Goal: Check status: Check status

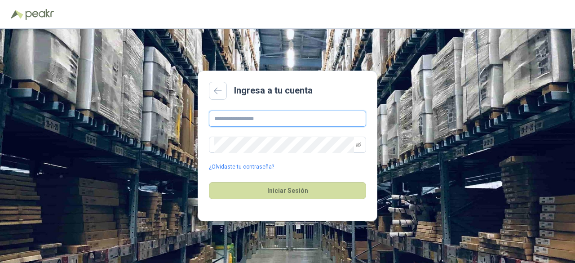
click at [233, 112] on input "text" at bounding box center [287, 119] width 157 height 16
type input "**********"
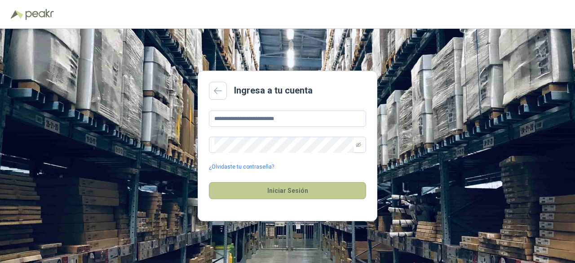
click at [298, 187] on button "Iniciar Sesión" at bounding box center [287, 190] width 157 height 17
click at [292, 188] on button "Iniciar Sesión" at bounding box center [287, 190] width 157 height 17
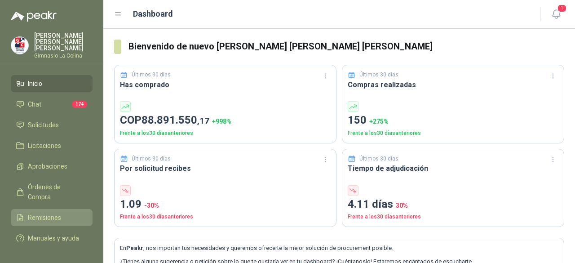
click at [53, 213] on span "Remisiones" at bounding box center [44, 218] width 33 height 10
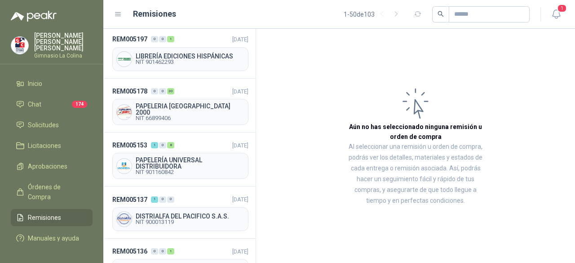
scroll to position [539, 0]
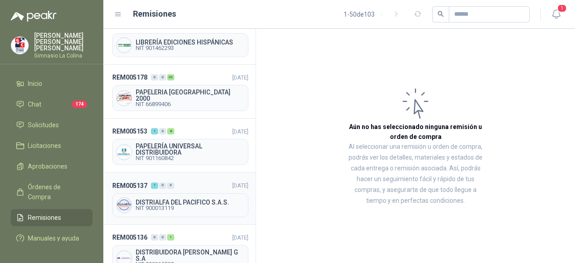
click at [186, 205] on span "NIT 900013119" at bounding box center [190, 207] width 109 height 5
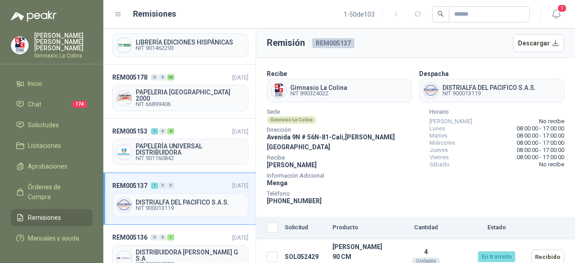
scroll to position [584, 0]
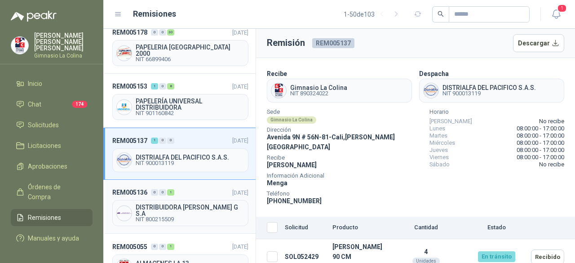
click at [185, 204] on span "DISTRIBUIDORA [PERSON_NAME] G S.A" at bounding box center [190, 210] width 109 height 13
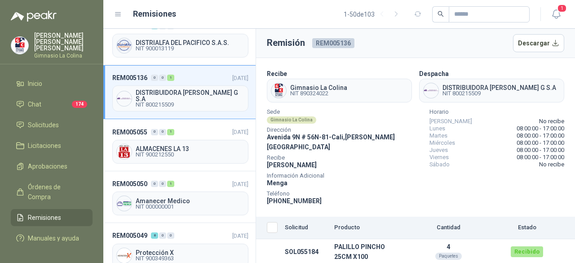
scroll to position [719, 0]
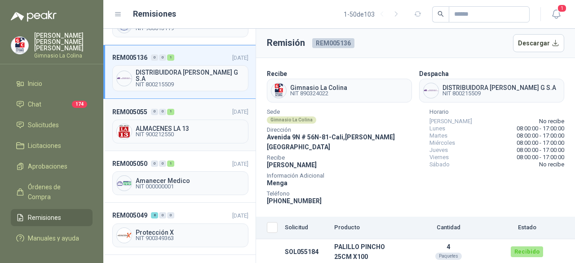
click at [201, 132] on span "NIT 900212550" at bounding box center [190, 134] width 109 height 5
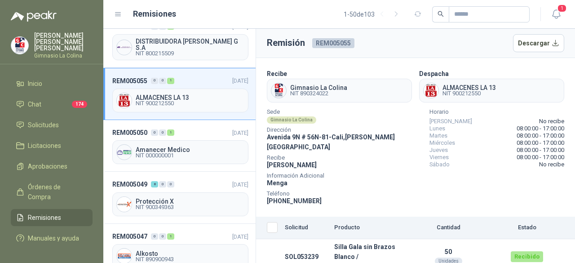
scroll to position [764, 0]
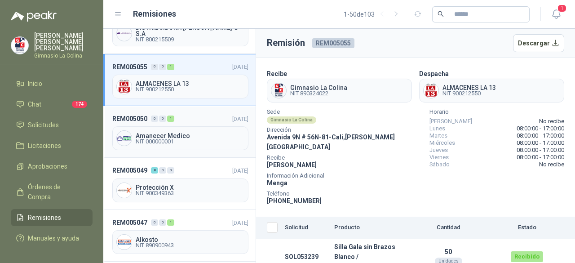
click at [152, 139] on span "NIT 000000001" at bounding box center [190, 141] width 109 height 5
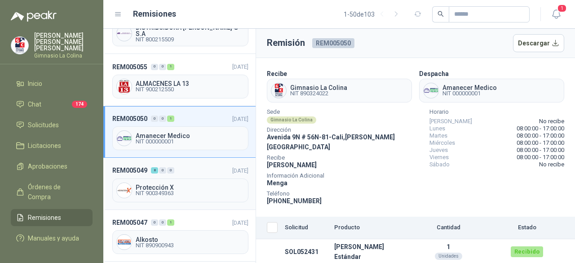
click at [156, 184] on span "Protección X" at bounding box center [190, 187] width 109 height 6
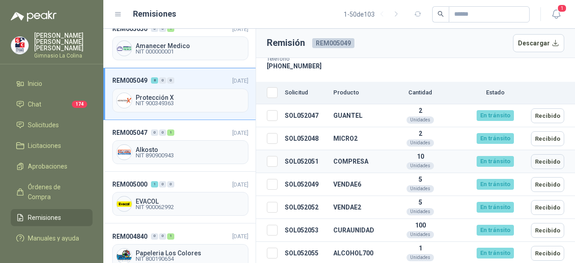
scroll to position [147, 0]
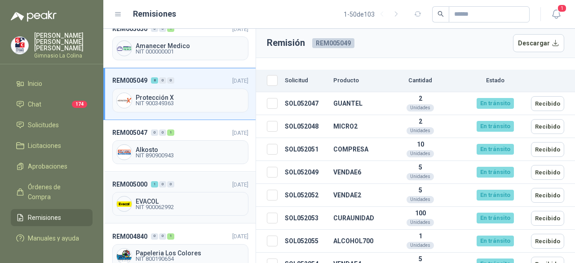
click at [159, 205] on span "NIT 900062992" at bounding box center [190, 207] width 109 height 5
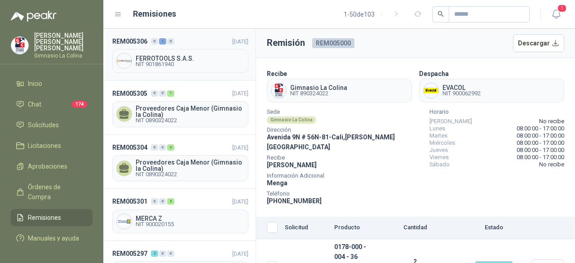
click at [165, 62] on span "NIT 901861940" at bounding box center [190, 64] width 109 height 5
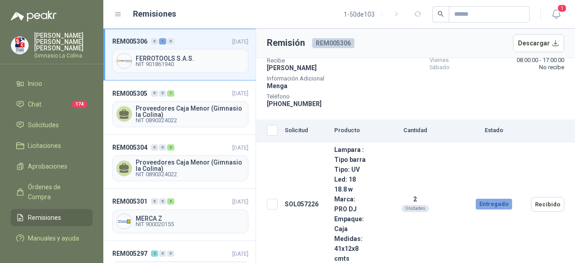
scroll to position [99, 0]
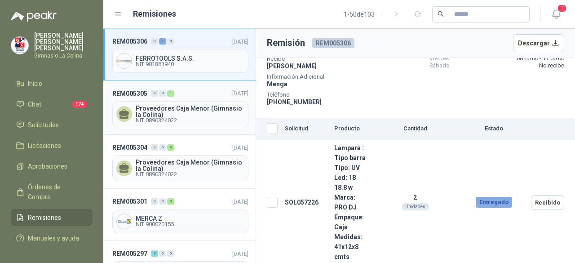
click at [183, 108] on span "Proveedores Caja Menor (Gimnasio la Colina)" at bounding box center [190, 111] width 109 height 13
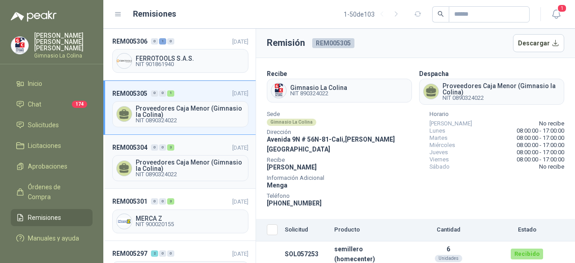
click at [182, 167] on span "Proveedores Caja Menor (Gimnasio la Colina)" at bounding box center [190, 165] width 109 height 13
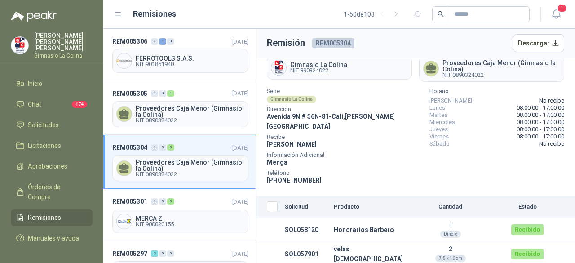
scroll to position [36, 0]
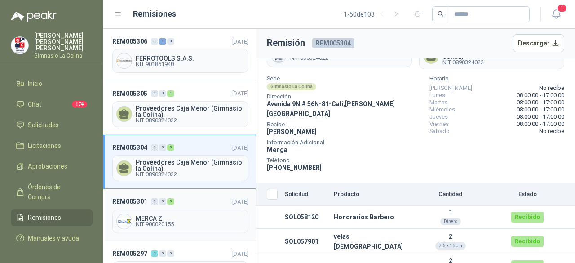
click at [160, 222] on span "NIT 900020155" at bounding box center [190, 224] width 109 height 5
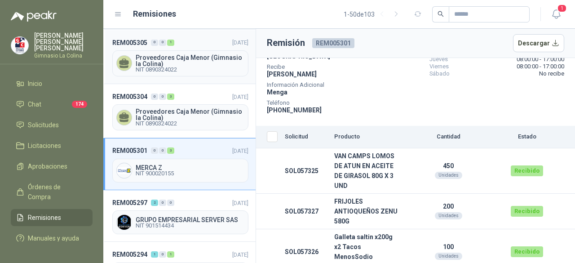
scroll to position [90, 0]
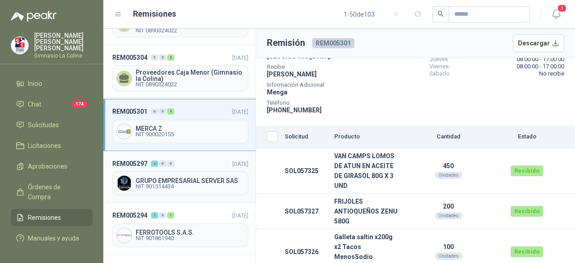
click at [159, 184] on span "NIT 901514434" at bounding box center [190, 186] width 109 height 5
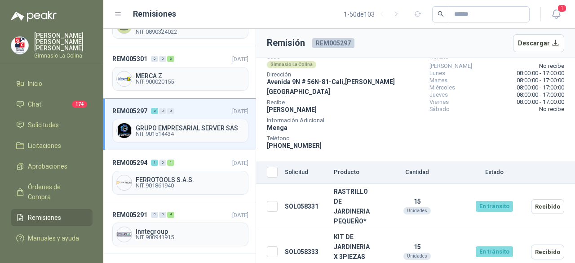
scroll to position [180, 0]
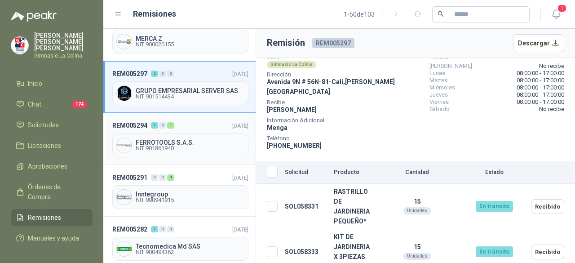
click at [160, 140] on span "FERROTOOLS S.A.S." at bounding box center [190, 142] width 109 height 6
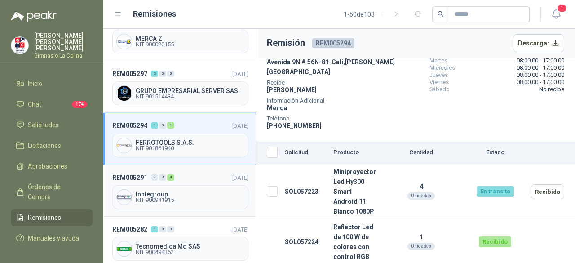
scroll to position [225, 0]
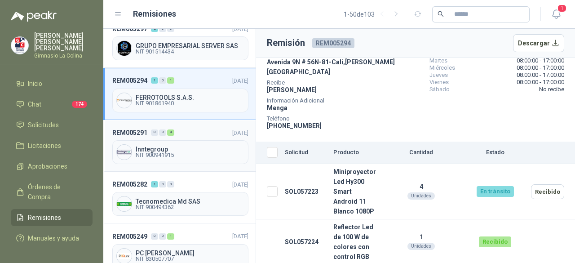
click at [150, 146] on span "Inntegroup" at bounding box center [190, 149] width 109 height 6
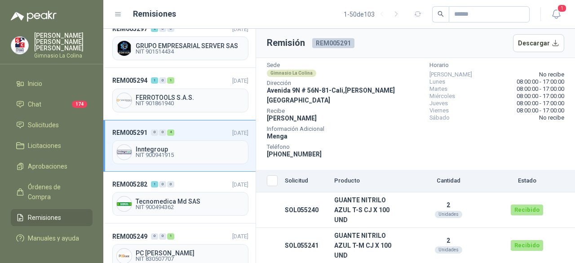
scroll to position [116, 0]
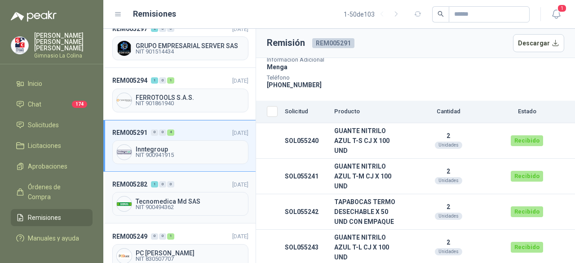
click at [153, 205] on span "NIT 900494362" at bounding box center [190, 207] width 109 height 5
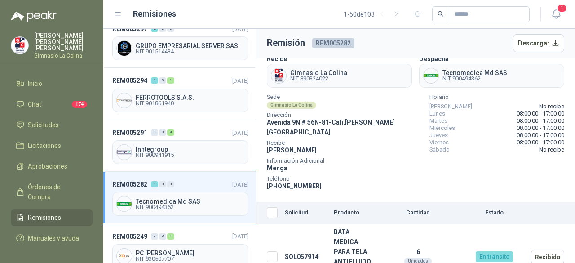
scroll to position [30, 0]
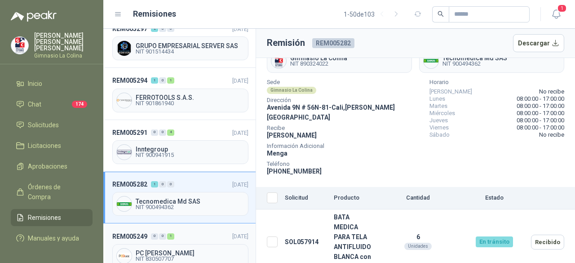
click at [163, 256] on span "NIT 830507707" at bounding box center [190, 258] width 109 height 5
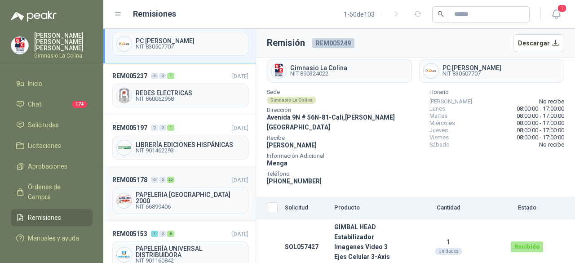
scroll to position [450, 0]
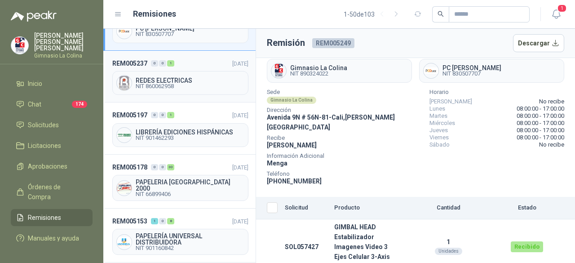
click at [164, 84] on span "NIT 860062958" at bounding box center [190, 86] width 109 height 5
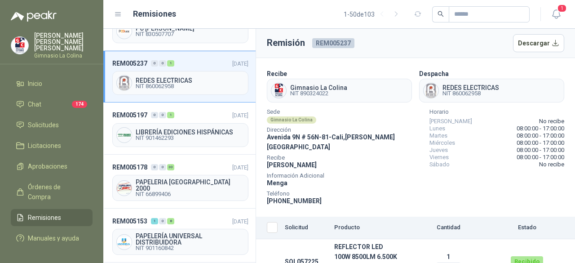
scroll to position [20, 0]
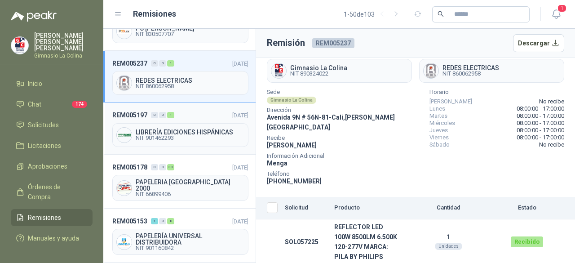
click at [157, 135] on span "NIT 901462293" at bounding box center [190, 137] width 109 height 5
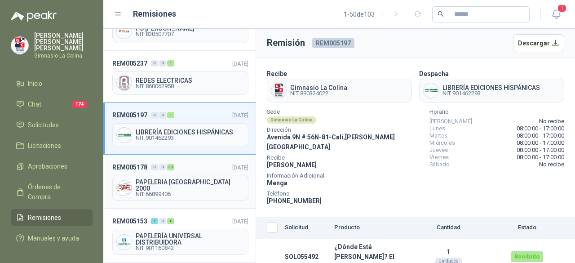
click at [173, 179] on span "PAPELERIA [GEOGRAPHIC_DATA] 2000" at bounding box center [190, 185] width 109 height 13
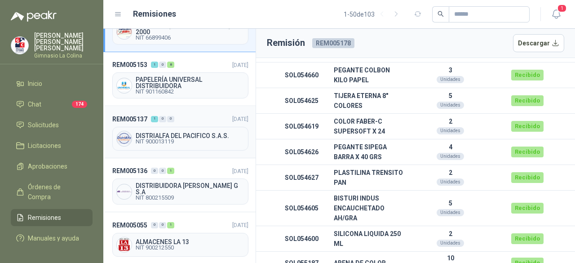
scroll to position [629, 0]
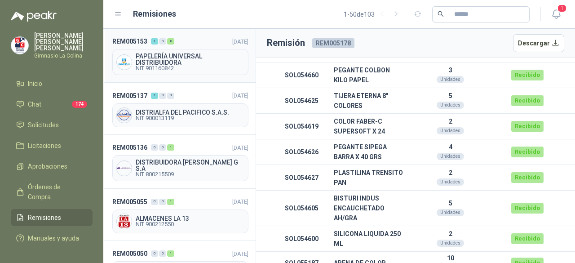
click at [179, 53] on span "PAPELERÍA UNIVERSAL DISTRIBUIDORA" at bounding box center [190, 59] width 109 height 13
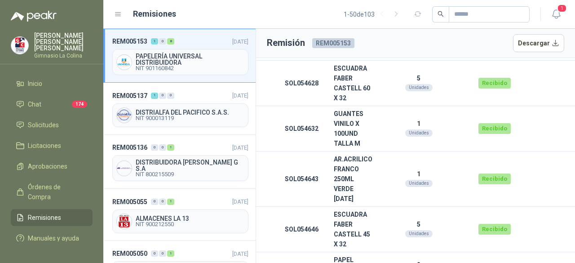
scroll to position [352, 0]
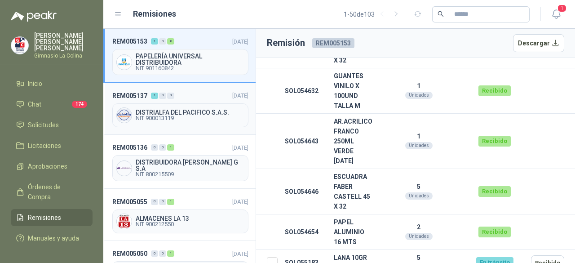
click at [175, 109] on span "DISTRIALFA DEL PACIFICO S.A.S." at bounding box center [190, 112] width 109 height 6
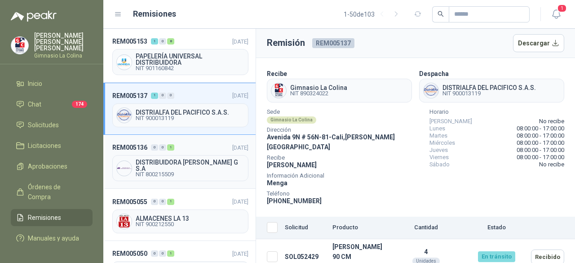
click at [160, 172] on span "NIT 800215509" at bounding box center [190, 174] width 109 height 5
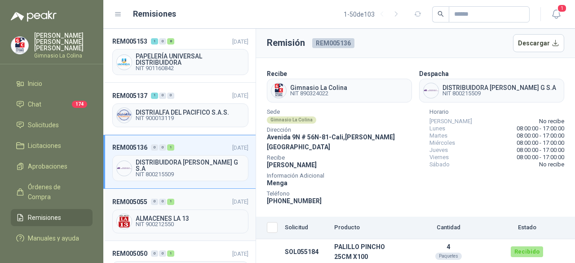
click at [172, 222] on span "NIT 900212550" at bounding box center [190, 224] width 109 height 5
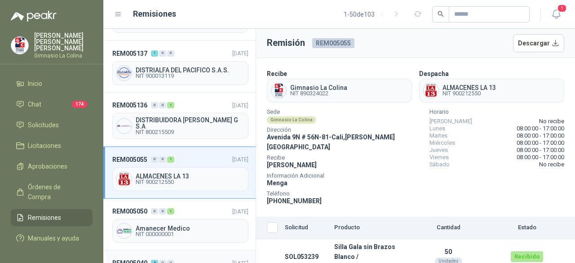
scroll to position [719, 0]
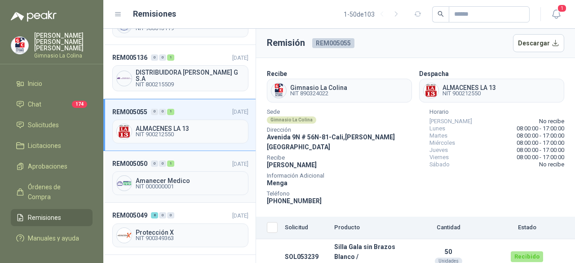
click at [159, 184] on span "NIT 000000001" at bounding box center [190, 186] width 109 height 5
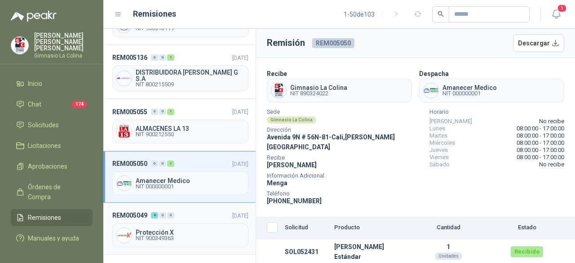
click at [176, 229] on span "Protección X" at bounding box center [190, 232] width 109 height 6
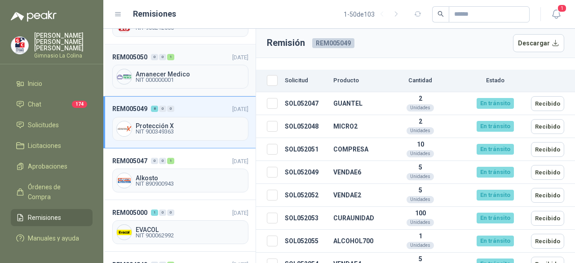
scroll to position [854, 0]
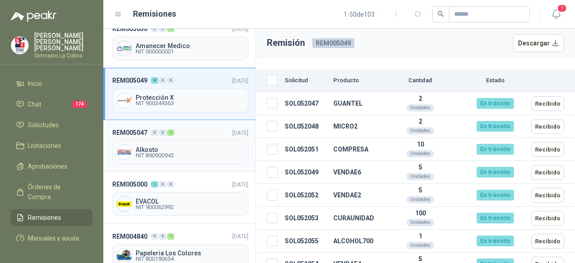
click at [157, 153] on span "NIT 890900943" at bounding box center [190, 155] width 109 height 5
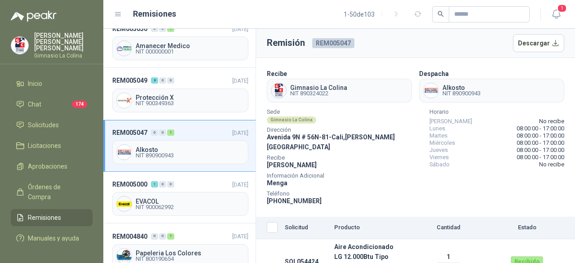
scroll to position [10, 0]
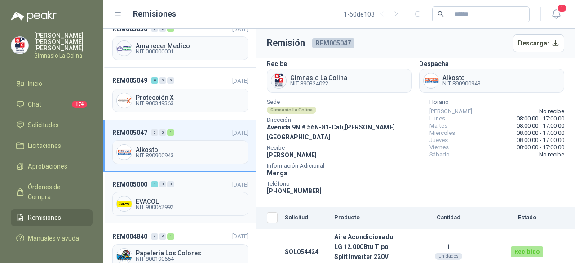
click at [185, 205] on span "NIT 900062992" at bounding box center [190, 207] width 109 height 5
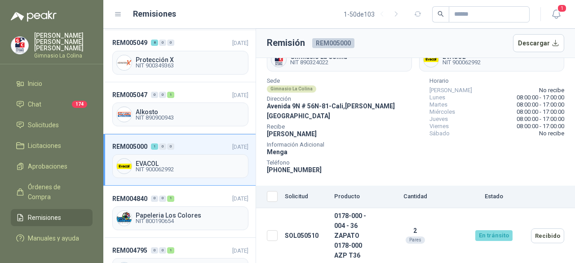
scroll to position [944, 0]
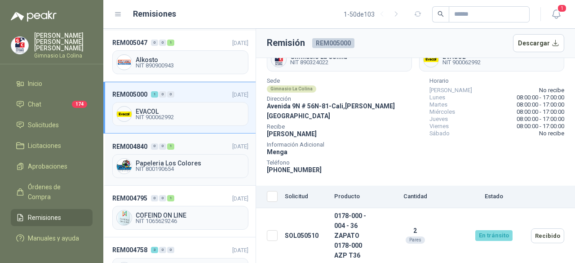
click at [141, 166] on span "NIT 800190654" at bounding box center [190, 168] width 109 height 5
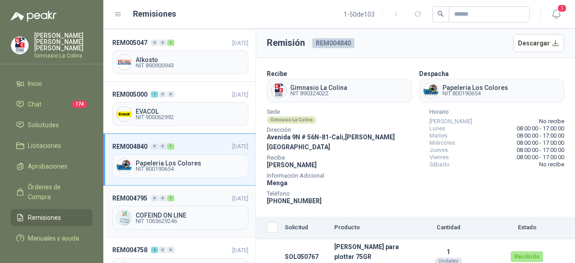
click at [152, 218] on span "NIT 1065629246" at bounding box center [190, 220] width 109 height 5
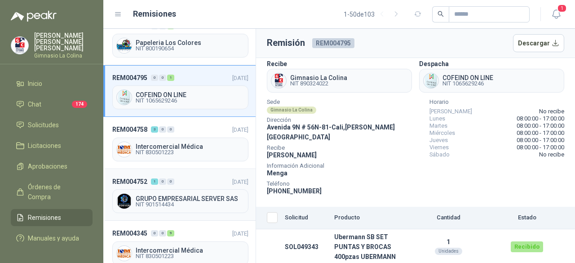
scroll to position [1079, 0]
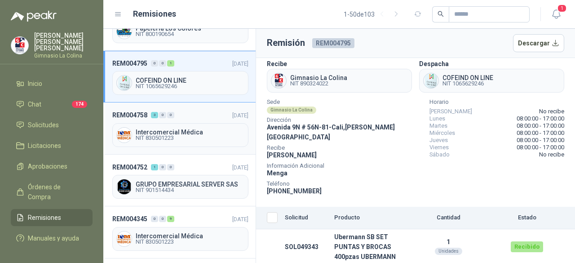
click at [173, 135] on span "NIT 830501223" at bounding box center [190, 137] width 109 height 5
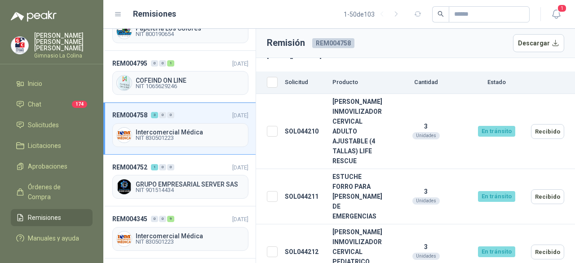
scroll to position [150, 0]
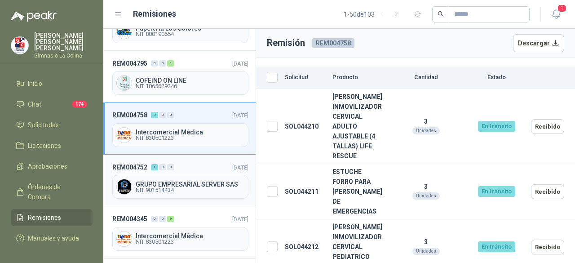
click at [158, 187] on span "NIT 901514434" at bounding box center [190, 189] width 109 height 5
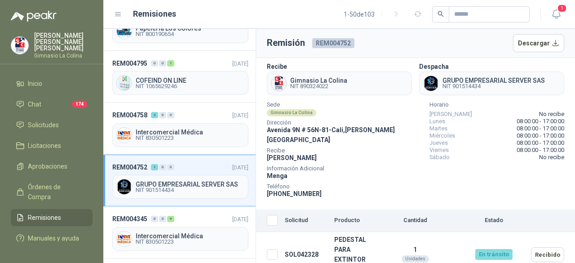
scroll to position [10, 0]
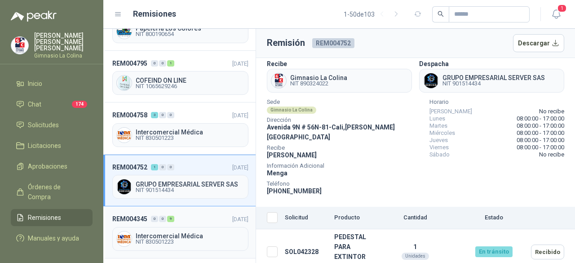
click at [161, 239] on span "NIT 830501223" at bounding box center [190, 241] width 109 height 5
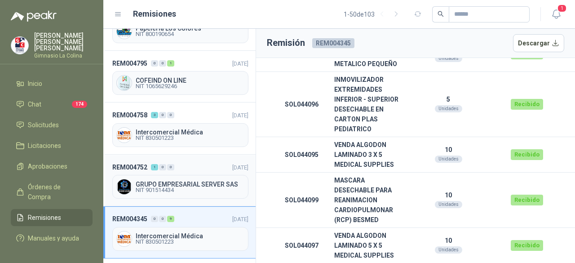
scroll to position [1169, 0]
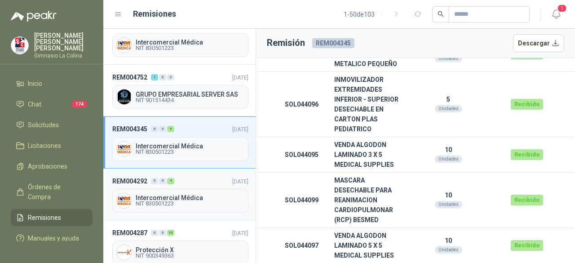
click at [165, 201] on span "NIT 830501223" at bounding box center [190, 203] width 109 height 5
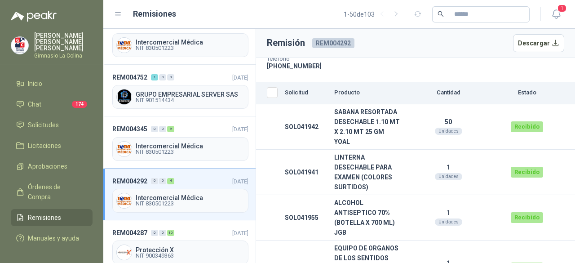
scroll to position [175, 0]
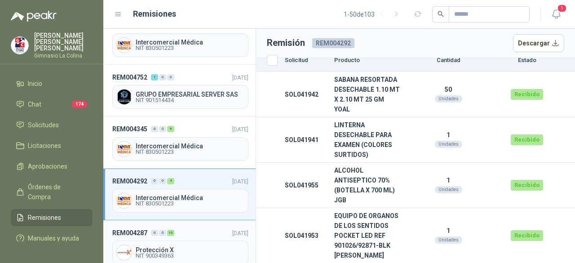
click at [166, 253] on span "NIT 900349363" at bounding box center [190, 255] width 109 height 5
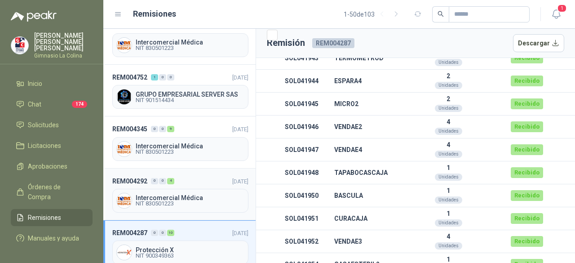
scroll to position [1304, 0]
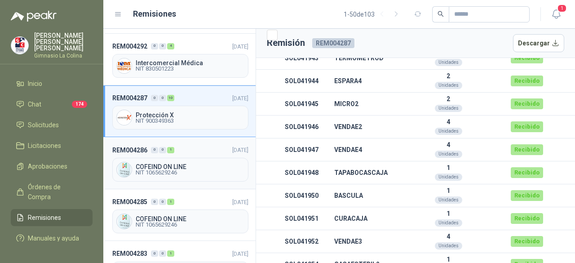
click at [176, 164] on span "COFEIND ON LINE" at bounding box center [190, 167] width 109 height 6
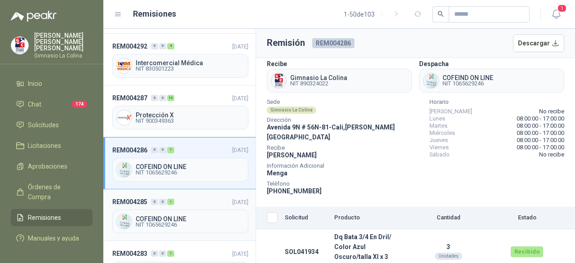
scroll to position [1349, 0]
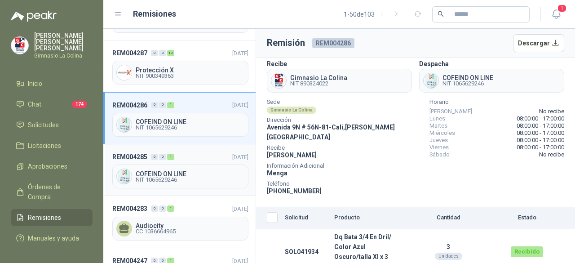
click at [151, 165] on div "COFEIND ON LINE NIT 1065629246" at bounding box center [180, 177] width 136 height 24
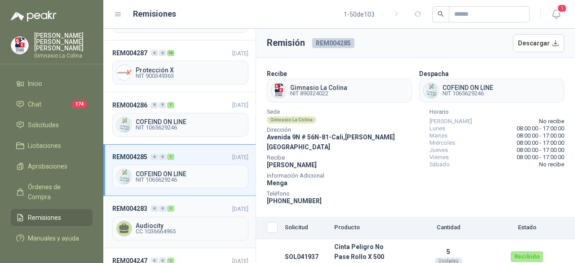
click at [177, 217] on div "Audiocity CC 1036664965" at bounding box center [180, 229] width 136 height 24
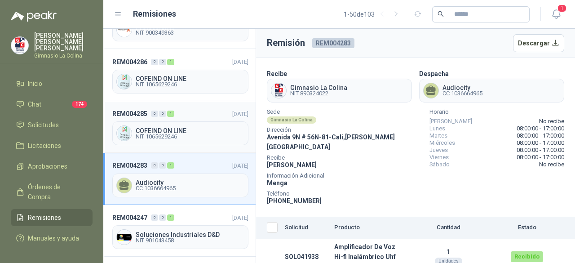
scroll to position [1484, 0]
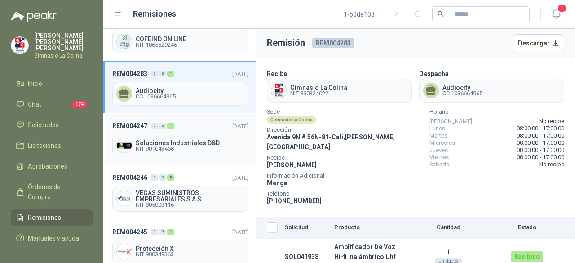
click at [173, 146] on span "NIT 901043458" at bounding box center [190, 148] width 109 height 5
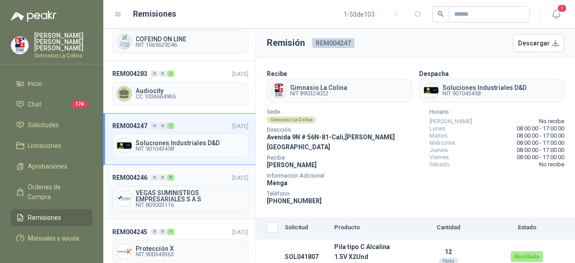
click at [162, 190] on span "VEGAS SUMINISTROS EMPRESARIALES S A S" at bounding box center [190, 196] width 109 height 13
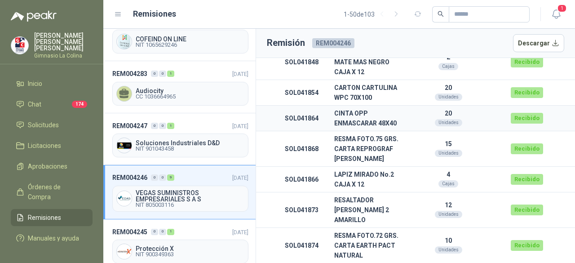
scroll to position [270, 0]
click at [170, 252] on span "NIT 900349363" at bounding box center [190, 254] width 109 height 5
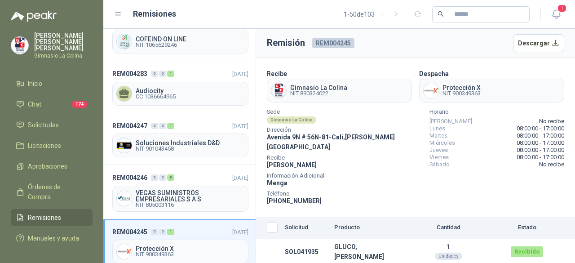
scroll to position [1573, 0]
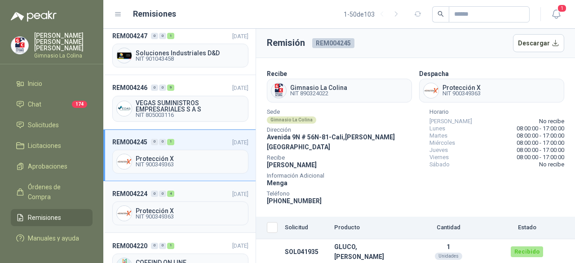
click at [164, 208] on span "Protección X" at bounding box center [190, 211] width 109 height 6
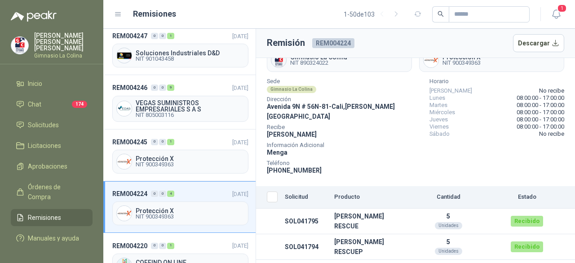
scroll to position [56, 0]
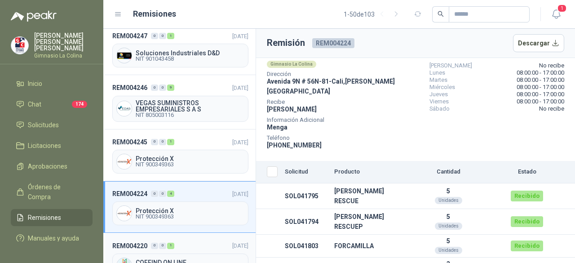
click at [152, 259] on span "COFEIND ON LINE" at bounding box center [190, 262] width 109 height 6
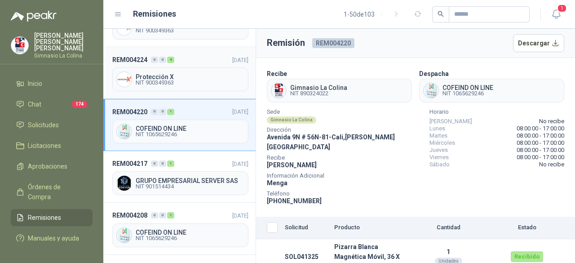
scroll to position [1708, 0]
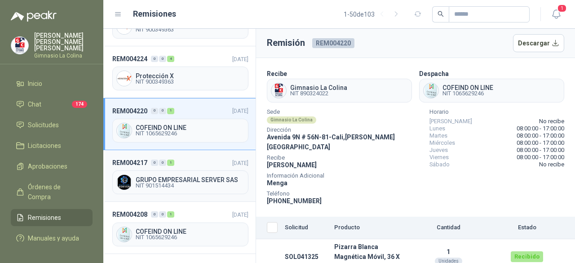
click at [177, 183] on span "NIT 901514434" at bounding box center [190, 185] width 109 height 5
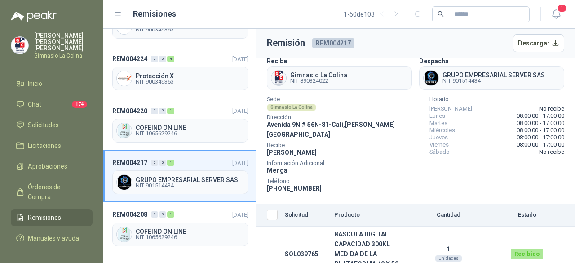
scroll to position [20, 0]
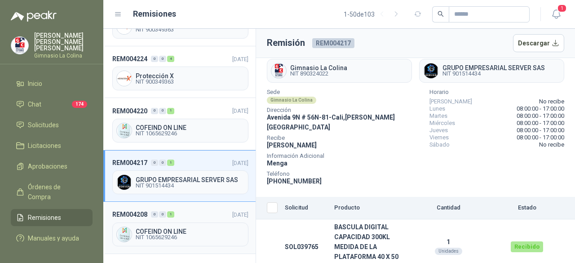
click at [174, 235] on span "NIT 1065629246" at bounding box center [190, 237] width 109 height 5
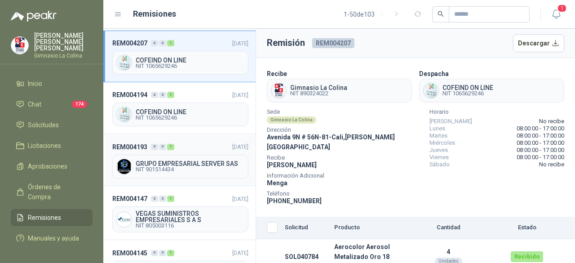
scroll to position [1933, 0]
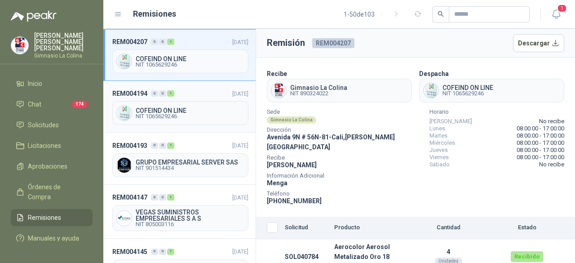
click at [172, 114] on span "NIT 1065629246" at bounding box center [190, 116] width 109 height 5
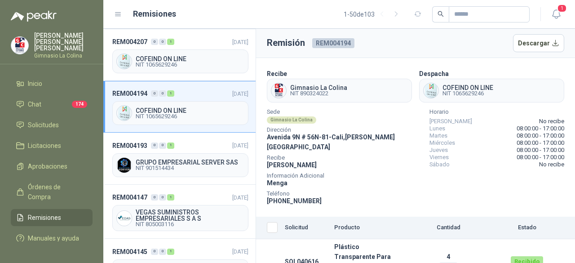
scroll to position [10, 0]
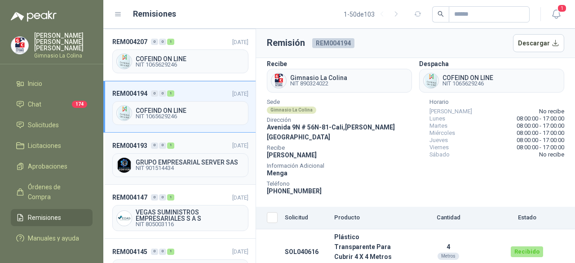
click at [169, 165] on span "NIT 901514434" at bounding box center [190, 167] width 109 height 5
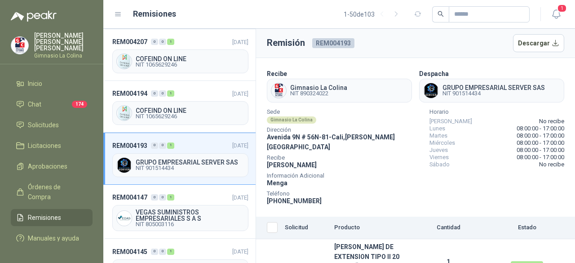
scroll to position [20, 0]
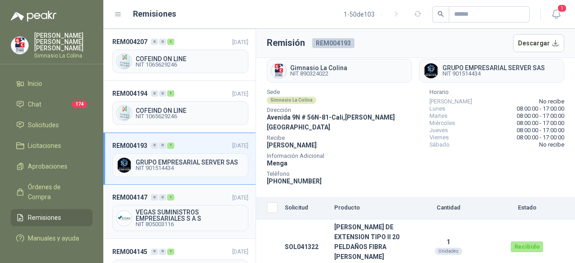
click at [149, 209] on span "VEGAS SUMINISTROS EMPRESARIALES S A S" at bounding box center [190, 215] width 109 height 13
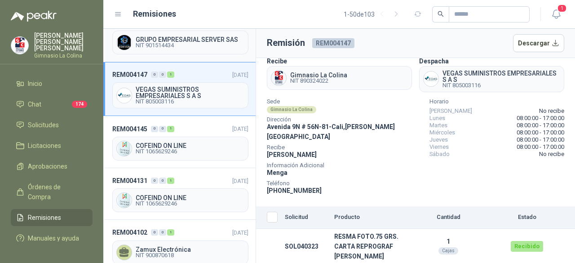
scroll to position [2068, 0]
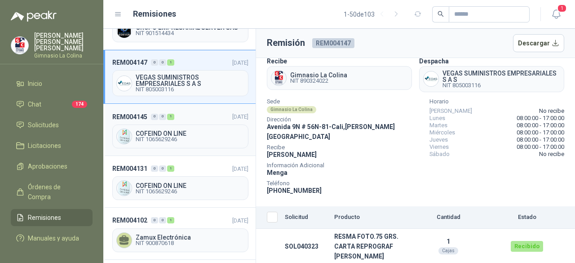
click at [168, 137] on span "NIT 1065629246" at bounding box center [190, 139] width 109 height 5
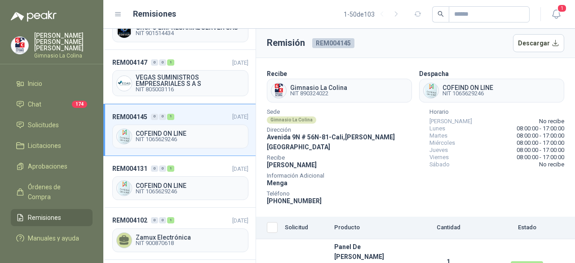
scroll to position [10, 0]
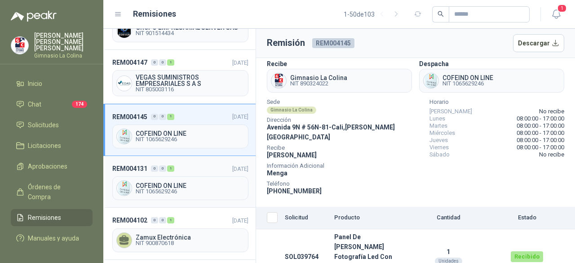
click at [164, 183] on span "COFEIND ON LINE" at bounding box center [190, 186] width 109 height 6
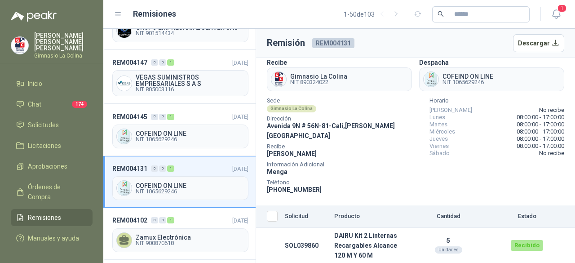
scroll to position [20, 0]
click at [162, 241] on span "NIT 900870618" at bounding box center [190, 243] width 109 height 5
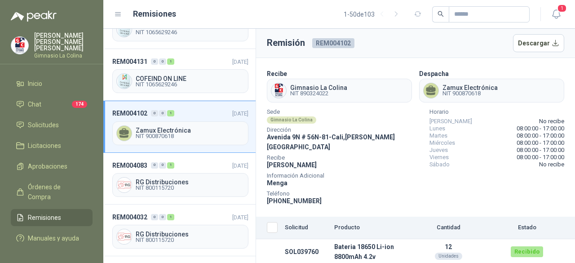
scroll to position [2248, 0]
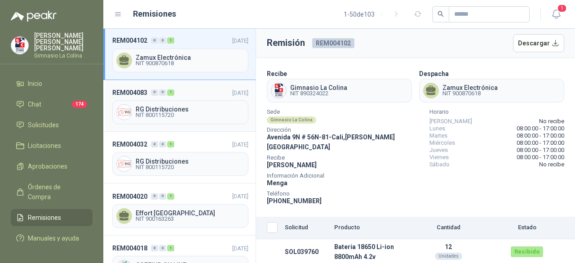
click at [150, 112] on span "NIT 800115720" at bounding box center [190, 114] width 109 height 5
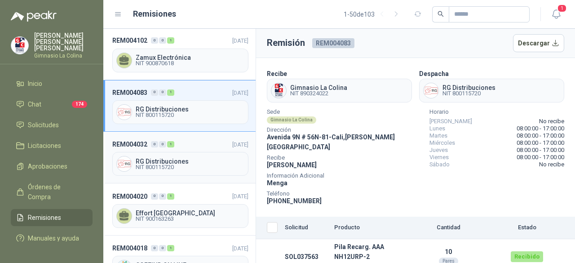
click at [175, 158] on span "RG Distribuciones" at bounding box center [190, 161] width 109 height 6
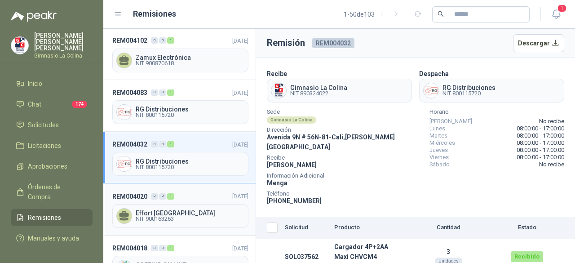
click at [188, 216] on span "NIT 900163263" at bounding box center [190, 218] width 109 height 5
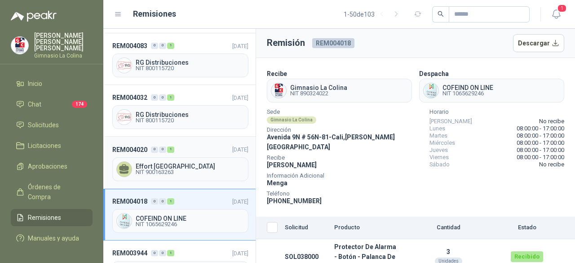
scroll to position [2334, 0]
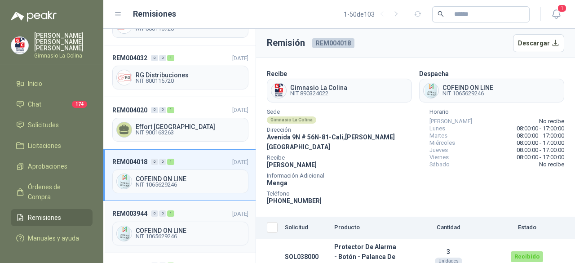
click at [162, 234] on span "NIT 1065629246" at bounding box center [190, 236] width 109 height 5
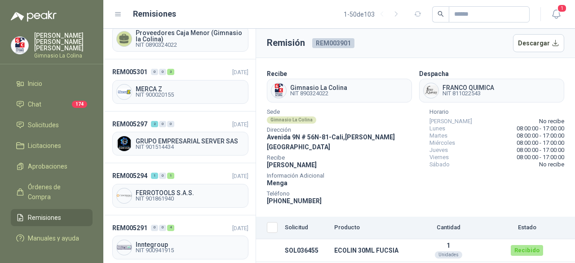
scroll to position [180, 0]
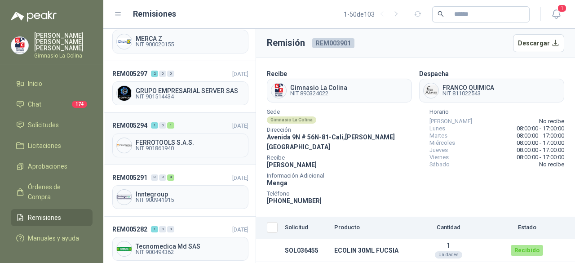
click at [164, 139] on span "FERROTOOLS S.A.S." at bounding box center [190, 142] width 109 height 6
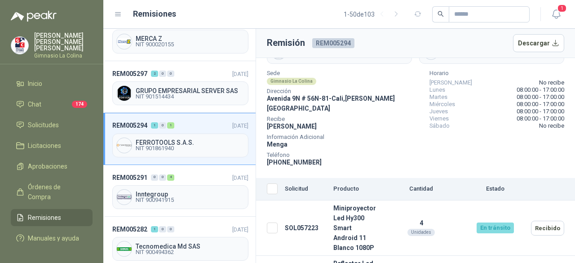
scroll to position [75, 0]
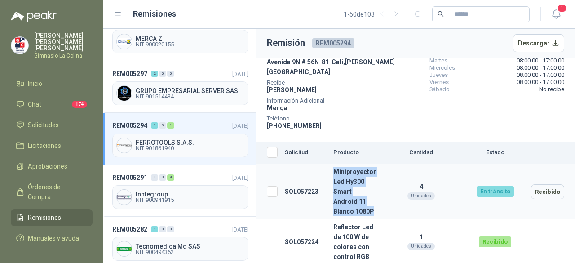
drag, startPoint x: 353, startPoint y: 214, endPoint x: 334, endPoint y: 164, distance: 53.1
click at [334, 164] on td "Miniproyector Led Hy300 Smart Android 11 Blanco 1080P" at bounding box center [355, 191] width 50 height 55
copy td "Miniproyector Led Hy300 Smart Android 11 Blanco 1080P"
click at [548, 187] on button "Recibido" at bounding box center [547, 191] width 33 height 15
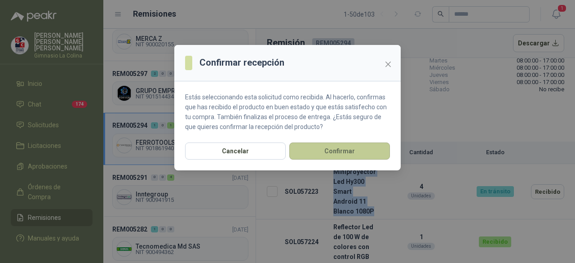
click at [363, 153] on button "Confirmar" at bounding box center [340, 151] width 101 height 17
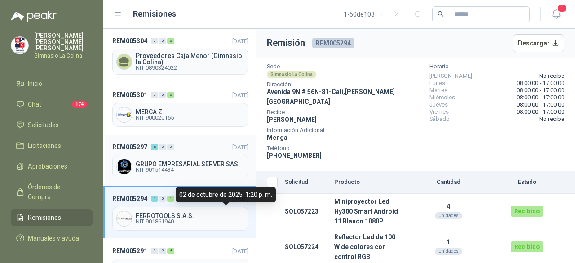
scroll to position [0, 0]
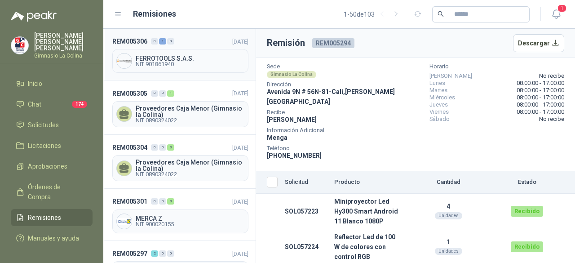
click at [185, 58] on span "FERROTOOLS S.A.S." at bounding box center [190, 58] width 109 height 6
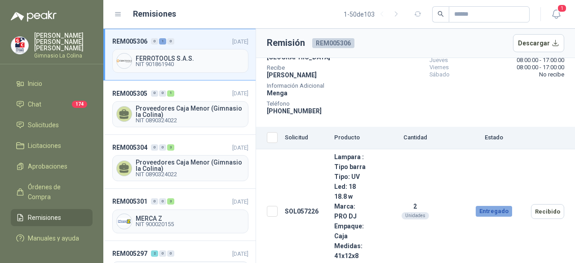
scroll to position [99, 0]
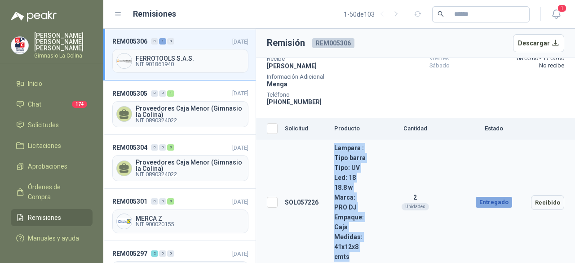
drag, startPoint x: 355, startPoint y: 258, endPoint x: 333, endPoint y: 139, distance: 120.7
click at [333, 140] on td "Lampara : Tipo barra Tipo: UV Led: 18 18.8 w Marca: PRO DJ Empaque: Caja Medida…" at bounding box center [351, 202] width 40 height 125
copy td "Lampara : Tipo barra Tipo: UV Led: 18 18.8 w Marca: PRO DJ Empaque: Caja Medida…"
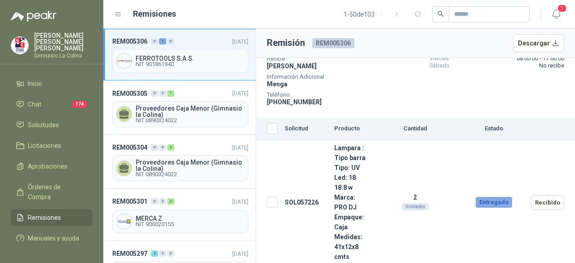
click at [280, 13] on div "1 - 50 de 103" at bounding box center [358, 14] width 343 height 16
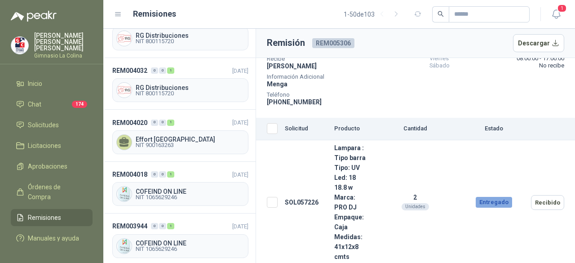
scroll to position [2334, 0]
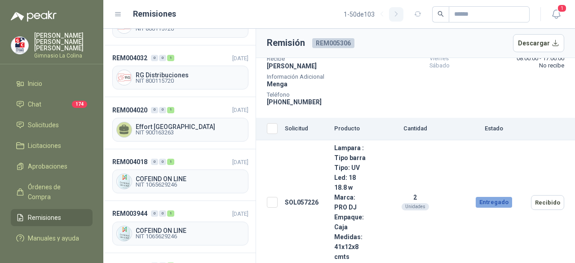
click at [395, 13] on icon "button" at bounding box center [396, 14] width 2 height 4
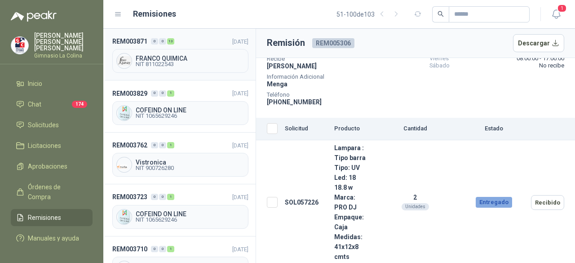
click at [168, 62] on span "NIT 811022543" at bounding box center [190, 64] width 109 height 5
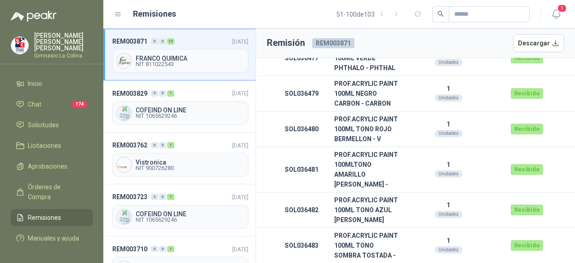
scroll to position [543, 0]
click at [165, 113] on span "NIT 1065629246" at bounding box center [190, 115] width 109 height 5
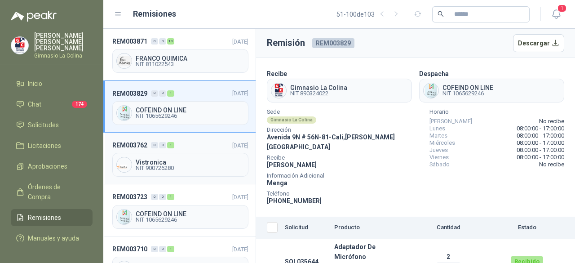
click at [156, 161] on span "Vistronica" at bounding box center [190, 162] width 109 height 6
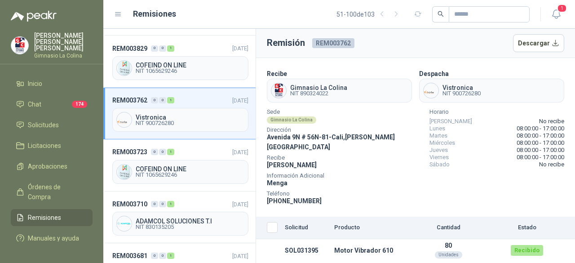
scroll to position [90, 0]
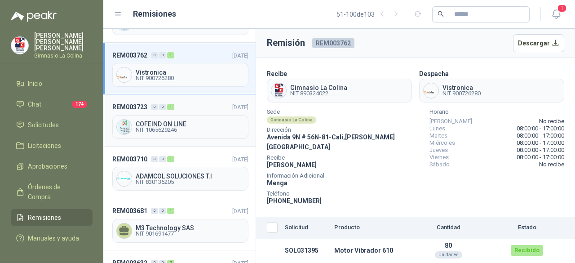
click at [175, 127] on span "NIT 1065629246" at bounding box center [190, 129] width 109 height 5
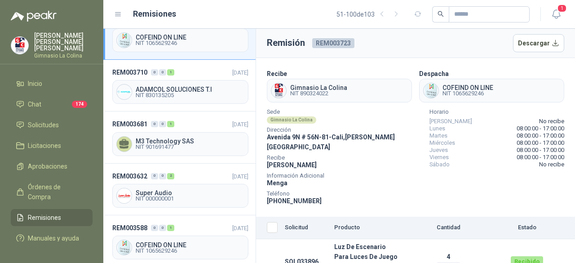
scroll to position [180, 0]
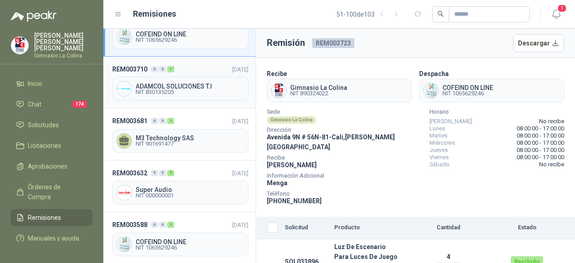
click at [186, 78] on div "ADAMCOL SOLUCIONES T.I NIT 830135205" at bounding box center [180, 89] width 136 height 24
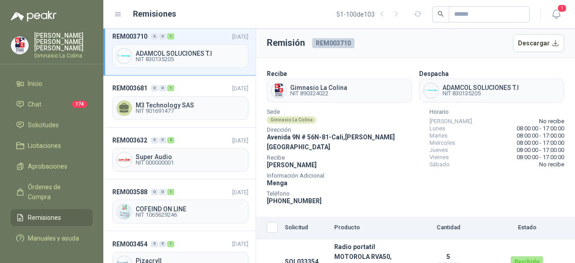
scroll to position [225, 0]
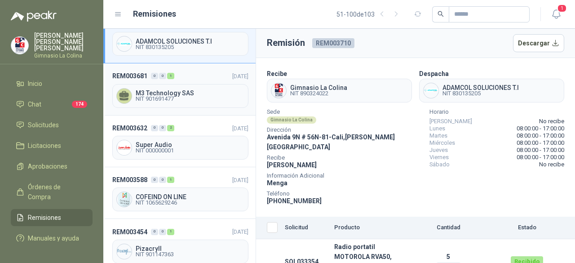
click at [169, 90] on span "M3 Technology SAS" at bounding box center [190, 93] width 109 height 6
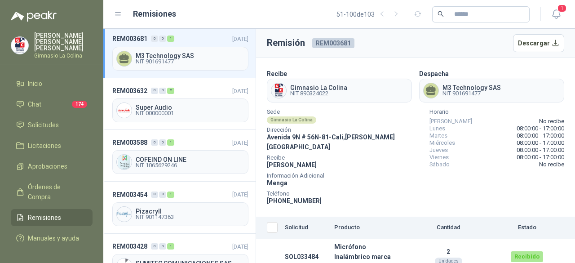
scroll to position [315, 0]
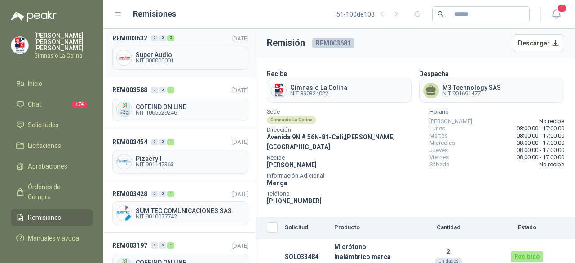
click at [193, 58] on span "NIT 000000001" at bounding box center [190, 60] width 109 height 5
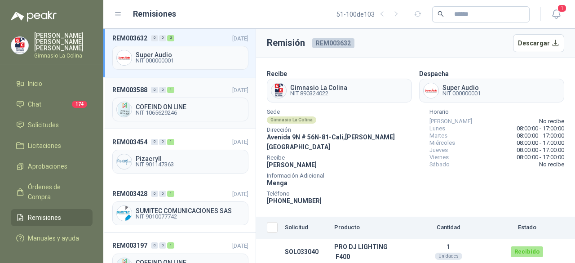
click at [141, 110] on span "NIT 1065629246" at bounding box center [190, 112] width 109 height 5
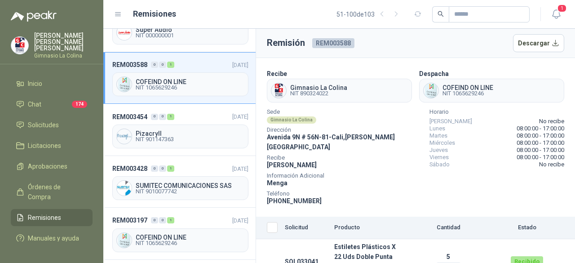
scroll to position [360, 0]
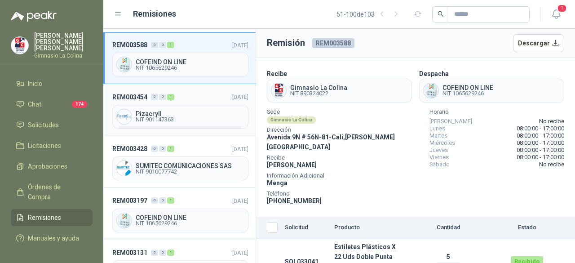
click at [154, 111] on span "Pizacryll" at bounding box center [190, 114] width 109 height 6
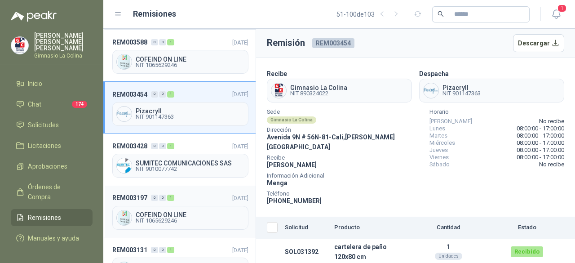
scroll to position [360, 0]
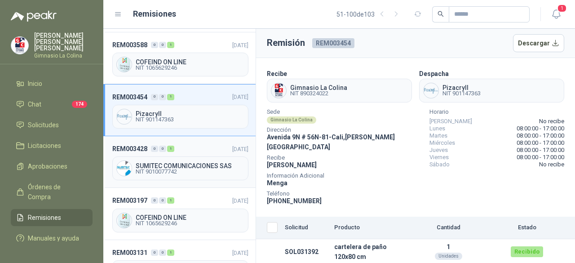
click at [203, 167] on div "SUMITEC COMUNICACIONES SAS NIT 9010077742" at bounding box center [180, 168] width 136 height 24
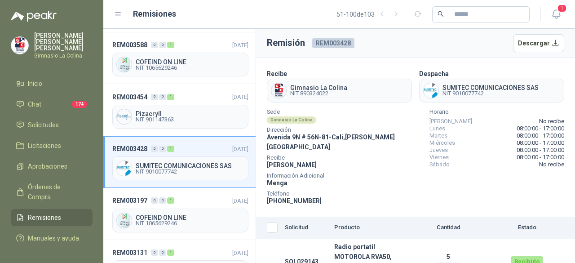
scroll to position [405, 0]
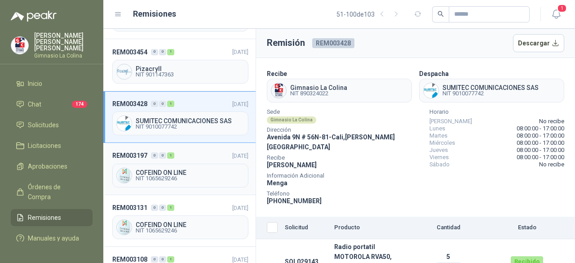
click at [203, 169] on span "COFEIND ON LINE" at bounding box center [190, 172] width 109 height 6
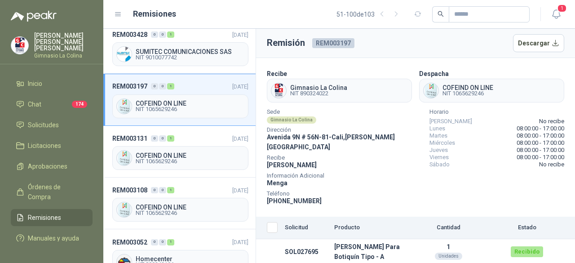
scroll to position [495, 0]
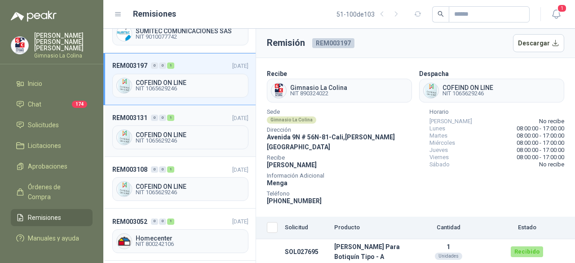
click at [178, 132] on span "COFEIND ON LINE" at bounding box center [190, 135] width 109 height 6
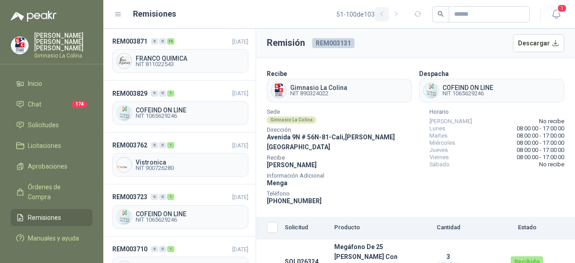
click at [379, 14] on icon "button" at bounding box center [383, 14] width 8 height 8
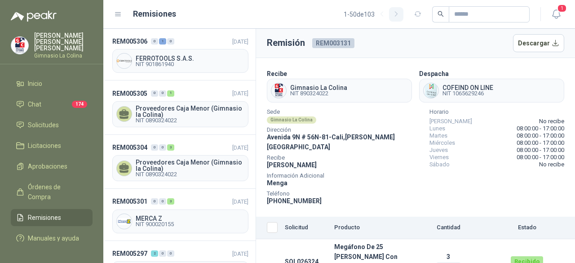
click at [393, 14] on icon "button" at bounding box center [397, 14] width 8 height 8
click at [379, 15] on icon "button" at bounding box center [383, 14] width 8 height 8
